Goal: Share content: Share content

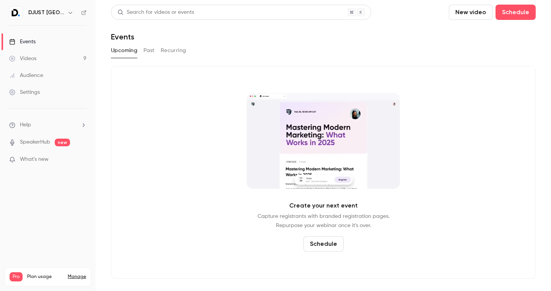
click at [54, 59] on link "Videos 9" at bounding box center [48, 58] width 96 height 17
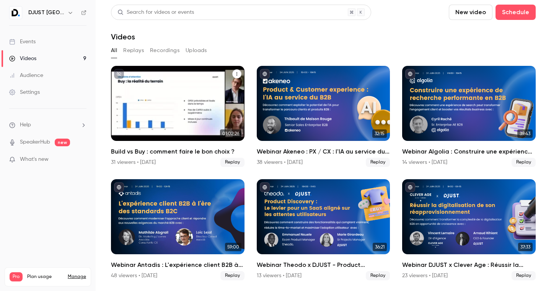
click at [148, 160] on div "31 viewers • [DATE]" at bounding box center [133, 163] width 45 height 8
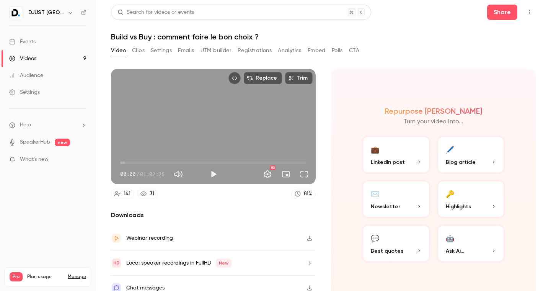
click at [345, 60] on div "Replace Trim 00:00 00:00 / 01:02:26 HD 141 31 81 % Downloads Webinar recording …" at bounding box center [323, 166] width 425 height 212
click at [241, 53] on button "Registrations" at bounding box center [255, 50] width 34 height 12
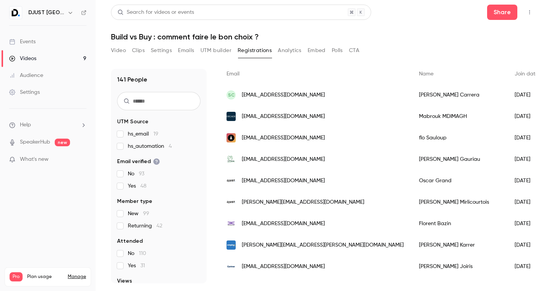
scroll to position [52, 0]
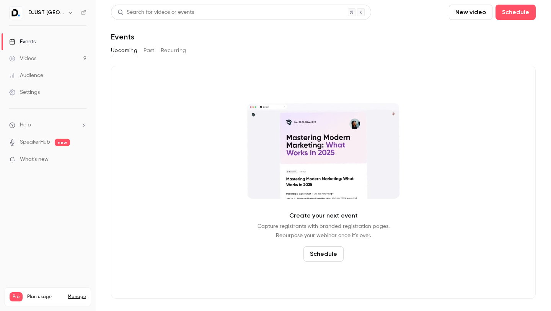
click at [54, 55] on link "Videos 9" at bounding box center [48, 58] width 96 height 17
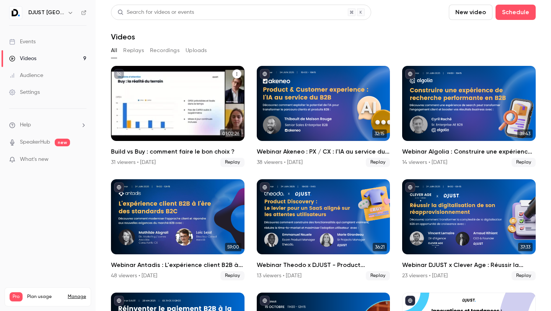
click at [237, 71] on button "Build vs Buy : comment faire le bon choix ?" at bounding box center [236, 73] width 9 height 9
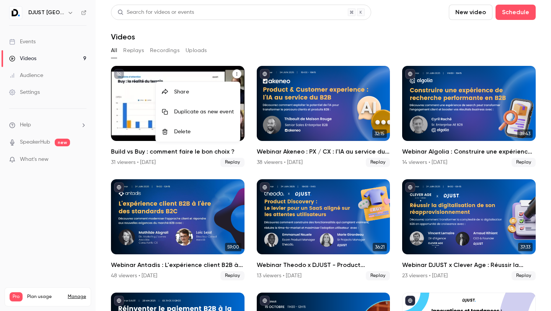
click at [213, 87] on li "Share" at bounding box center [198, 92] width 84 height 20
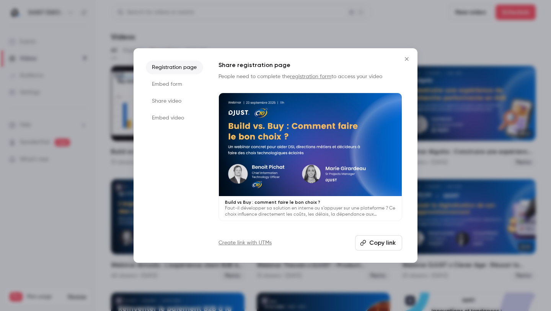
click at [176, 103] on li "Share video" at bounding box center [174, 101] width 57 height 14
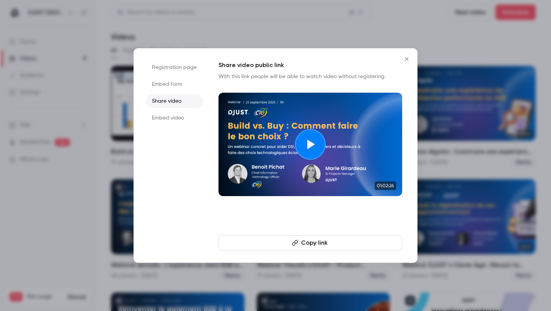
click at [173, 77] on li "Embed form" at bounding box center [174, 84] width 57 height 14
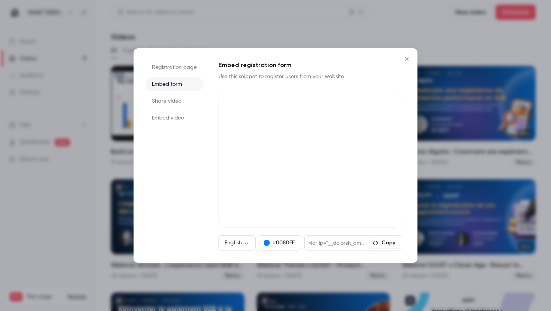
click at [404, 61] on icon "Close" at bounding box center [406, 59] width 9 height 6
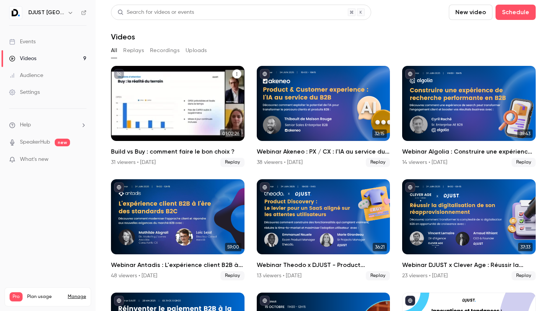
click at [235, 72] on icon "Build vs Buy : comment faire le bon choix ?" at bounding box center [237, 74] width 5 height 5
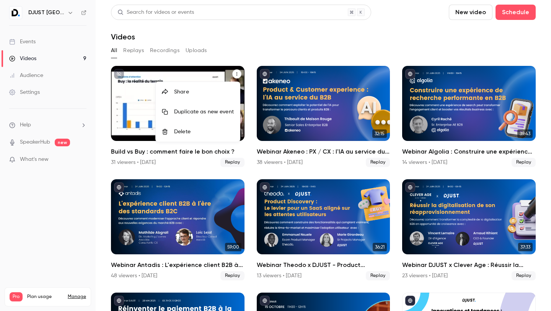
click at [228, 61] on div at bounding box center [275, 155] width 551 height 311
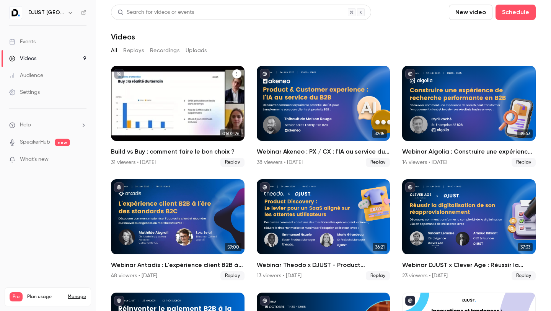
click at [192, 107] on div "Build vs Buy : comment faire le bon choix ?" at bounding box center [178, 103] width 134 height 75
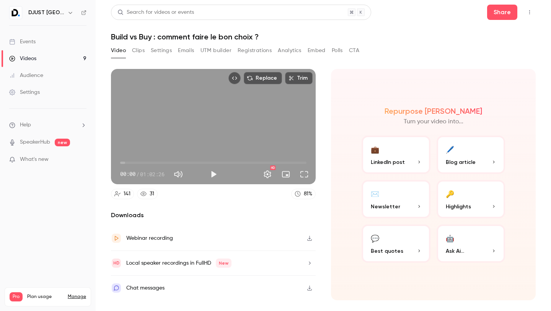
click at [310, 236] on icon "button" at bounding box center [309, 238] width 5 height 5
